Goal: Task Accomplishment & Management: Complete application form

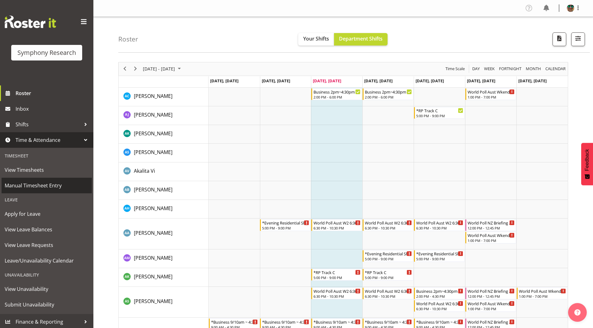
click at [28, 187] on span "Manual Timesheet Entry" at bounding box center [47, 185] width 84 height 9
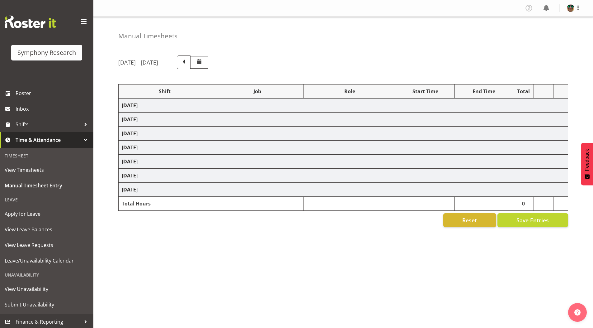
select select "4583"
select select "743"
select select "4583"
select select "9636"
select select "297"
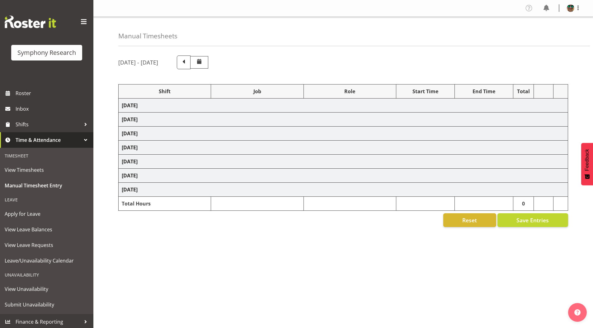
select select "4583"
select select "10242"
select select "4583"
select select "9426"
select select "4583"
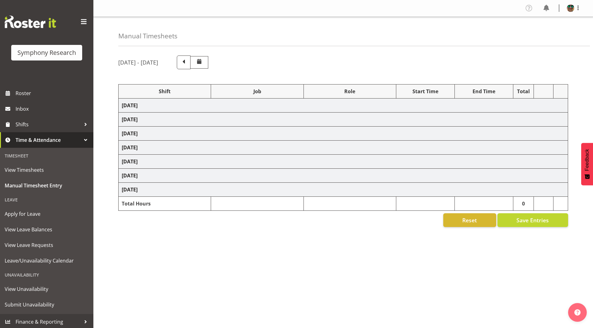
select select "10242"
select select "4583"
select select "10458"
select select "4583"
select select "10239"
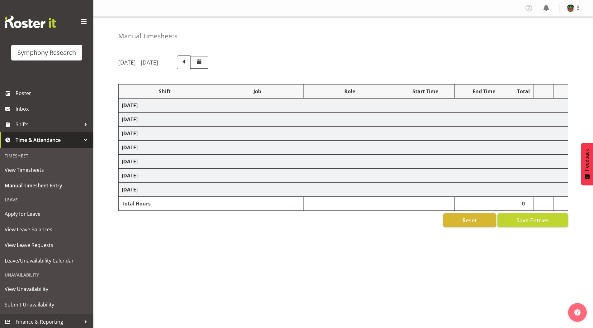
select select "4583"
select select "9636"
select select "4583"
select select "10420"
select select "4583"
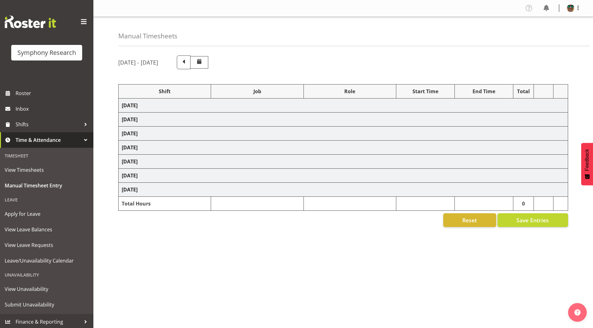
select select "9636"
select select "4583"
select select "10242"
select select "4583"
select select "10242"
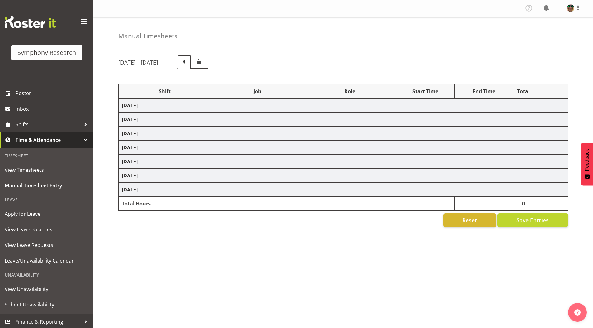
select select "4583"
select select "9426"
select select "4583"
select select "10420"
select select "4583"
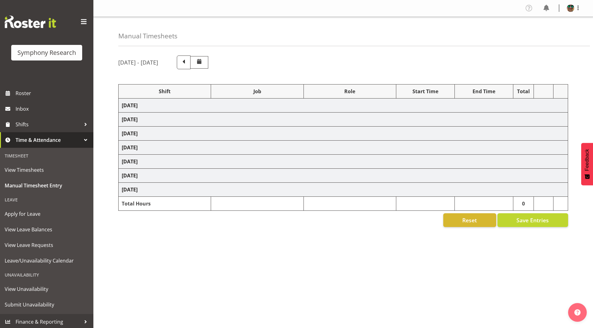
select select "10458"
select select "4583"
select select "9636"
select select "4583"
select select "10239"
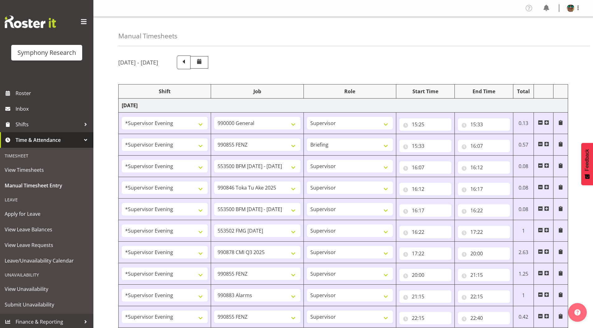
scroll to position [381, 0]
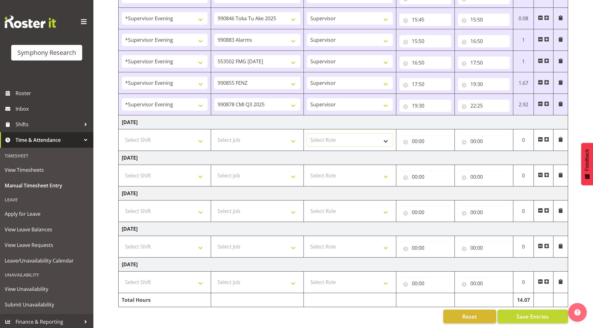
click at [389, 134] on select "Select Role Supervisor Briefing Interviewing" at bounding box center [350, 140] width 86 height 12
select select "45"
click at [307, 134] on select "Select Role Supervisor Briefing Interviewing" at bounding box center [350, 140] width 86 height 12
click at [414, 135] on input "00:00" at bounding box center [426, 141] width 52 height 12
click at [440, 152] on select "00 01 02 03 04 05 06 07 08 09 10 11 12 13 14 15 16 17 18 19 20 21 22 23" at bounding box center [442, 157] width 14 height 12
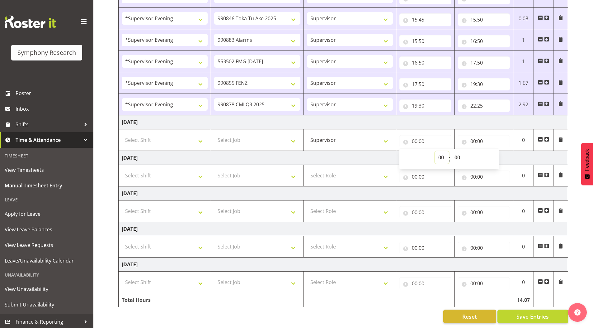
select select "12"
click at [435, 151] on select "00 01 02 03 04 05 06 07 08 09 10 11 12 13 14 15 16 17 18 19 20 21 22 23" at bounding box center [442, 157] width 14 height 12
type input "12:00"
click at [458, 152] on select "00 01 02 03 04 05 06 07 08 09 10 11 12 13 14 15 16 17 18 19 20 21 22 23 24 25 2…" at bounding box center [458, 157] width 14 height 12
select select "35"
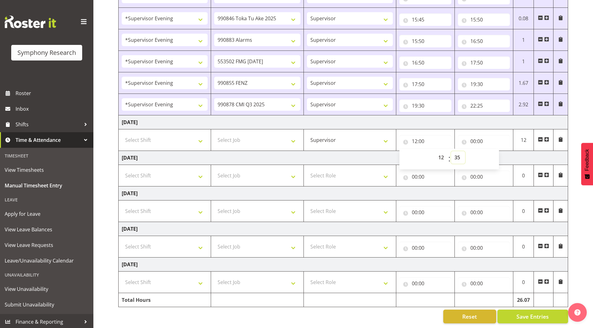
click at [451, 151] on select "00 01 02 03 04 05 06 07 08 09 10 11 12 13 14 15 16 17 18 19 20 21 22 23 24 25 2…" at bounding box center [458, 157] width 14 height 12
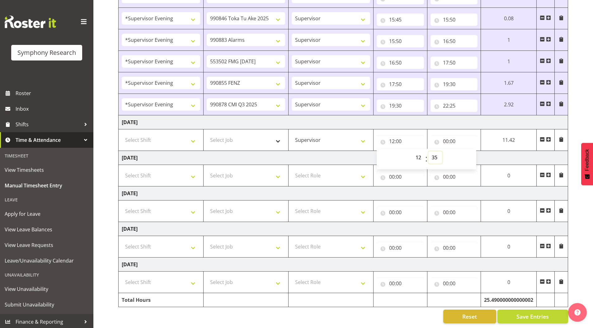
type input "12:35"
click at [237, 135] on select "Select Job 550060 IF Admin 553492 World Poll Aus Wave 2 Main 2025 553500 BFM Ju…" at bounding box center [246, 140] width 78 height 12
select select "10458"
click at [207, 134] on select "Select Job 550060 IF Admin 553492 World Poll Aus Wave 2 Main 2025 553500 BFM Ju…" at bounding box center [246, 140] width 78 height 12
click at [140, 138] on select "Select Shift !!Project Briefing (Job to be assigned) !!Weekend Residential (Ros…" at bounding box center [161, 140] width 78 height 12
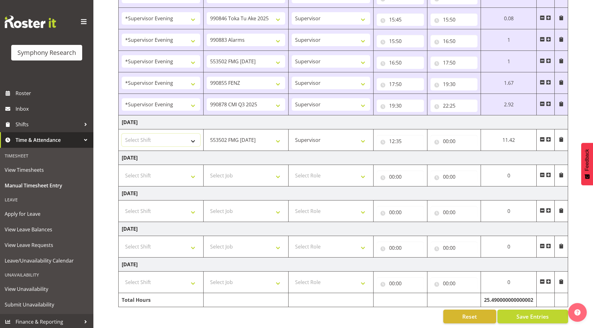
select select "1607"
click at [122, 134] on select "Select Shift !!Project Briefing (Job to be assigned) !!Weekend Residential (Ros…" at bounding box center [161, 140] width 78 height 12
